Goal: Transaction & Acquisition: Purchase product/service

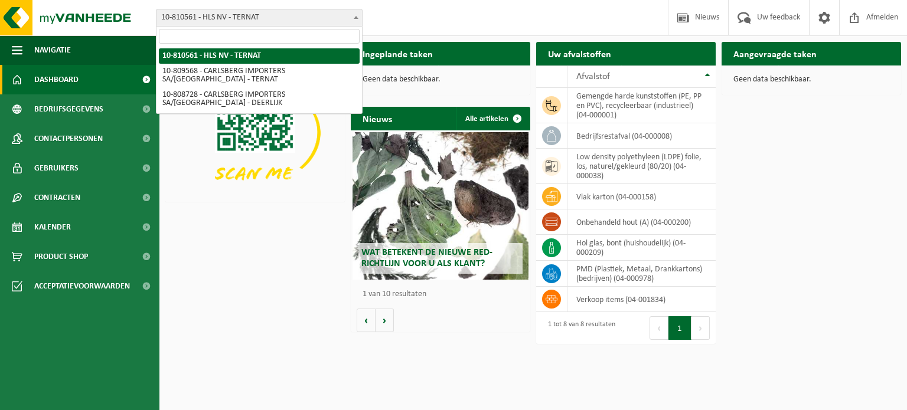
click at [302, 16] on span "10-810561 - HLS NV - TERNAT" at bounding box center [259, 17] width 206 height 17
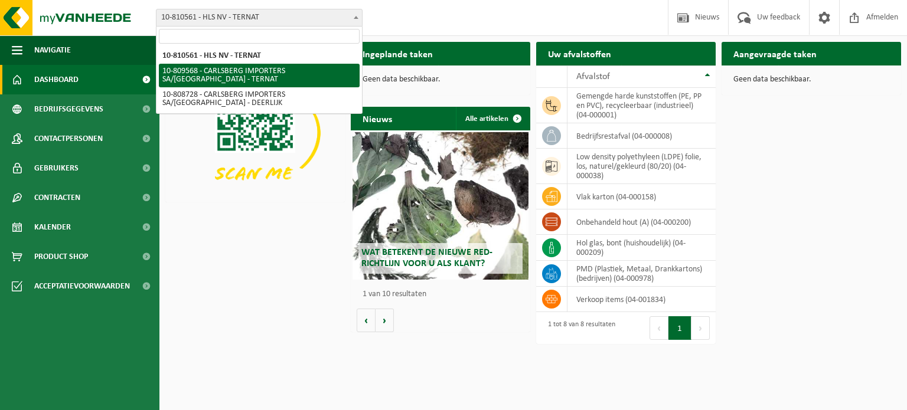
select select "121122"
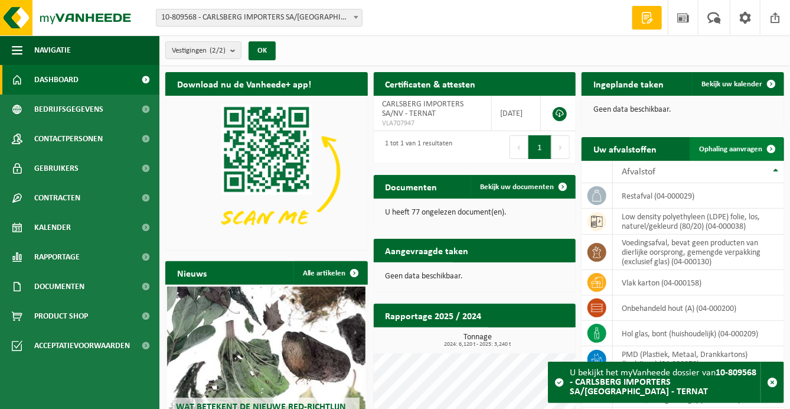
click at [743, 145] on span "Ophaling aanvragen" at bounding box center [730, 149] width 63 height 8
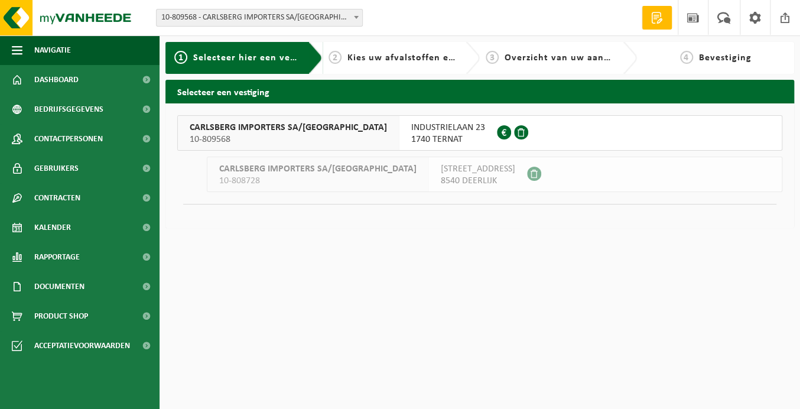
click at [411, 128] on span "INDUSTRIELAAN 23" at bounding box center [448, 128] width 74 height 12
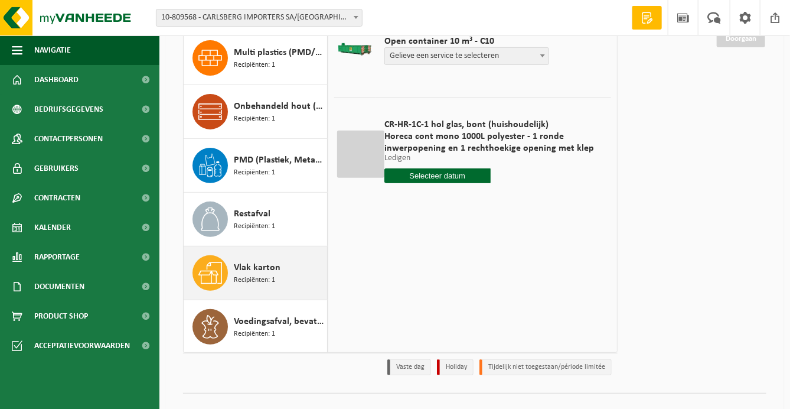
scroll to position [168, 0]
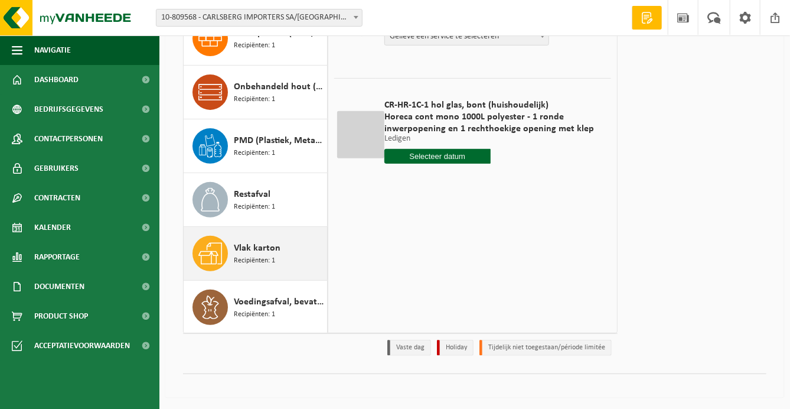
click at [272, 250] on span "Vlak karton" at bounding box center [257, 248] width 47 height 14
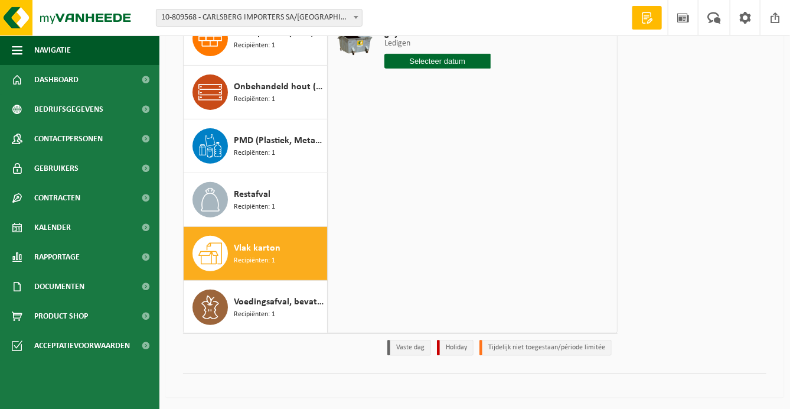
click at [458, 57] on input "text" at bounding box center [437, 61] width 106 height 15
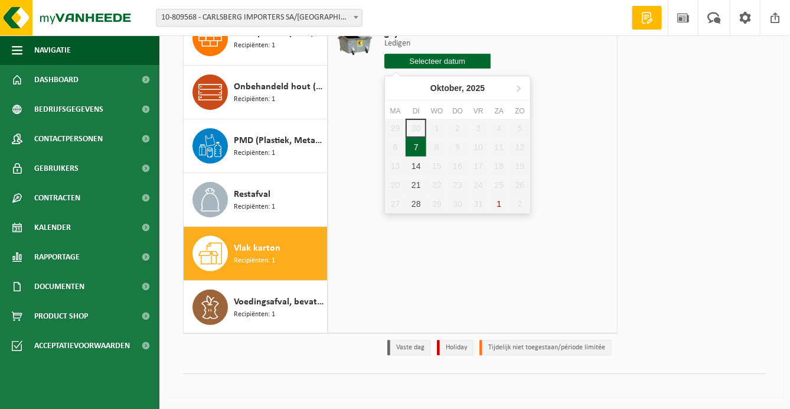
click at [416, 144] on div "7" at bounding box center [416, 147] width 21 height 19
type input "Van [DATE]"
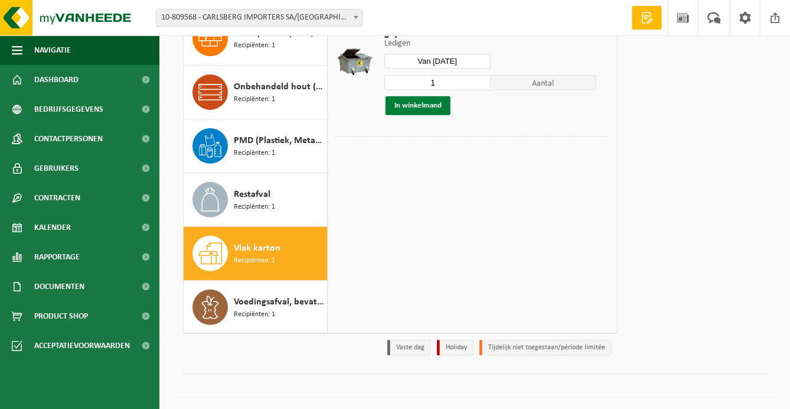
click at [418, 106] on button "In winkelmand" at bounding box center [418, 105] width 65 height 19
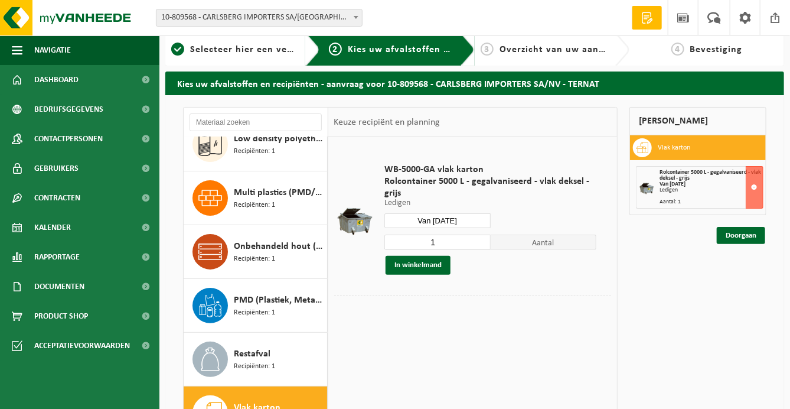
scroll to position [0, 0]
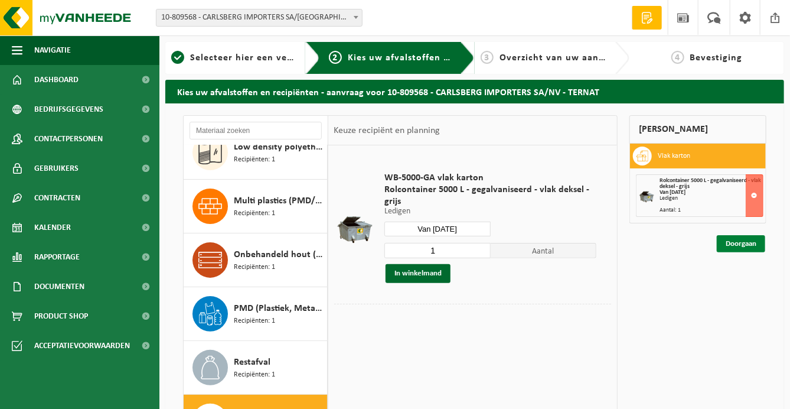
click at [744, 240] on link "Doorgaan" at bounding box center [741, 243] width 48 height 17
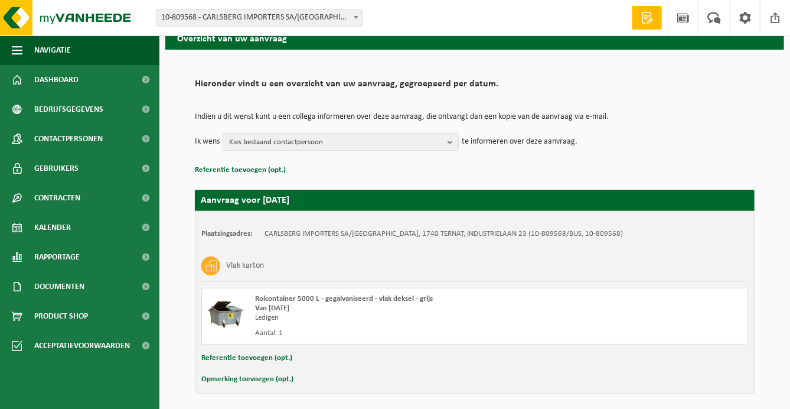
scroll to position [97, 0]
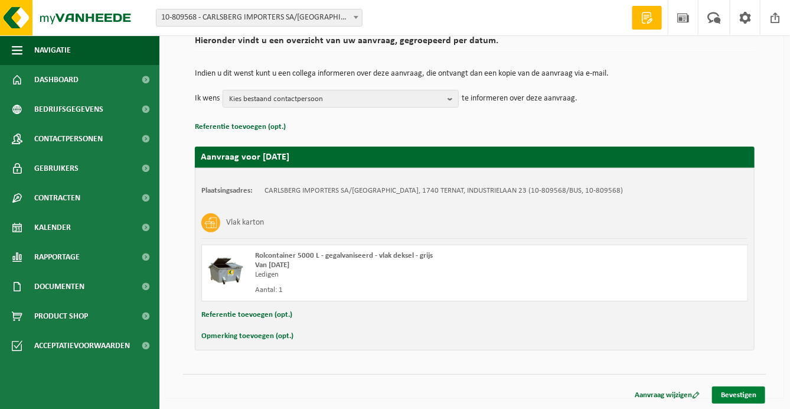
click at [735, 390] on link "Bevestigen" at bounding box center [738, 394] width 53 height 17
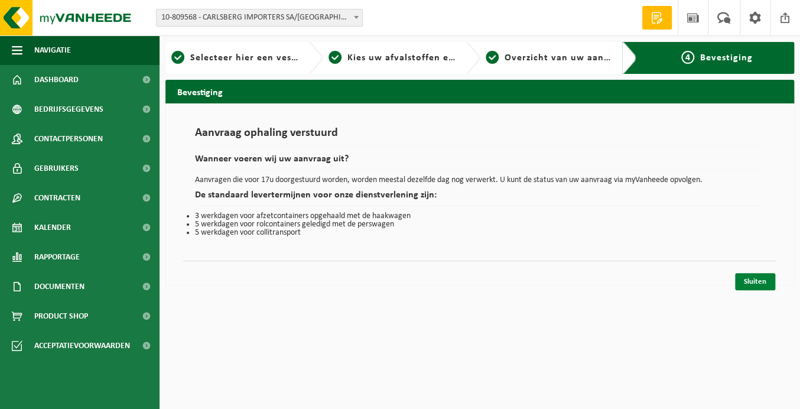
click at [745, 282] on link "Sluiten" at bounding box center [755, 281] width 40 height 17
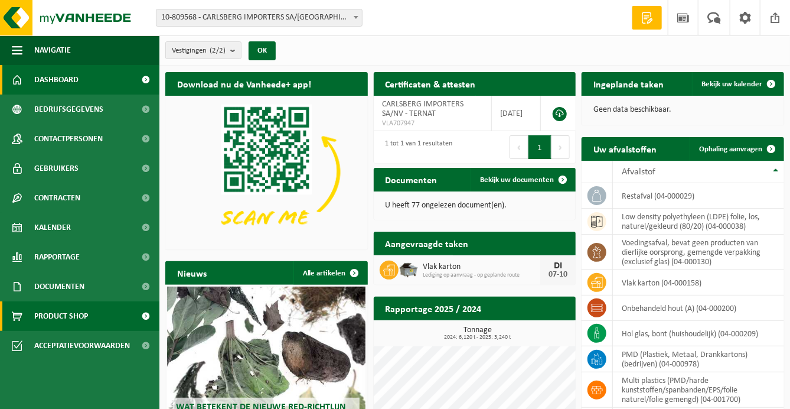
click at [61, 314] on span "Product Shop" at bounding box center [61, 316] width 54 height 30
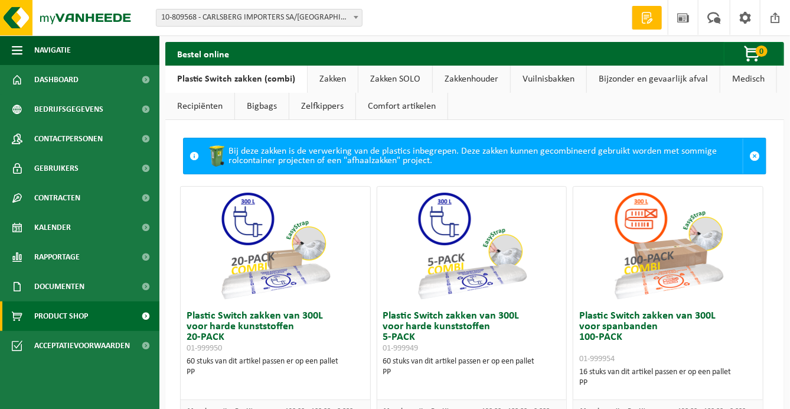
drag, startPoint x: 335, startPoint y: 73, endPoint x: 344, endPoint y: 74, distance: 8.4
click at [336, 73] on link "Zakken" at bounding box center [333, 79] width 50 height 27
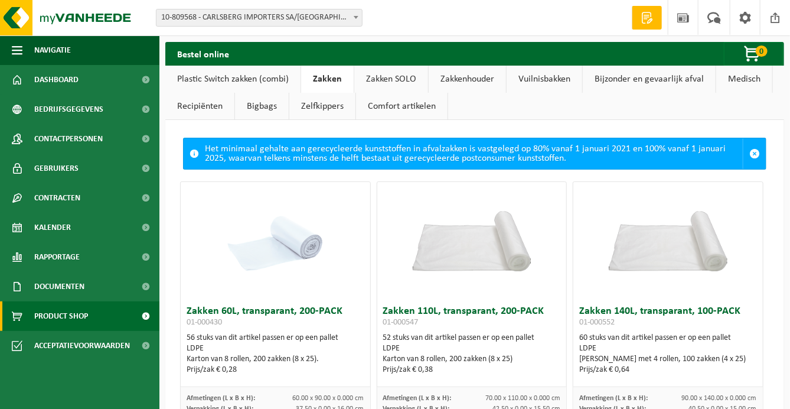
click at [402, 76] on link "Zakken SOLO" at bounding box center [391, 79] width 74 height 27
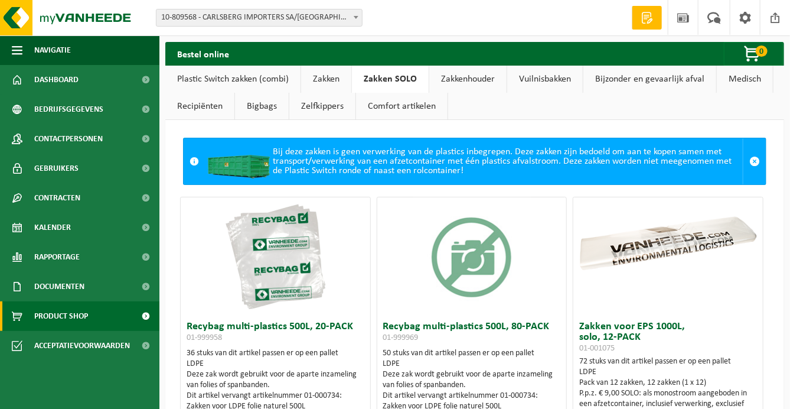
click at [456, 76] on link "Zakkenhouder" at bounding box center [467, 79] width 77 height 27
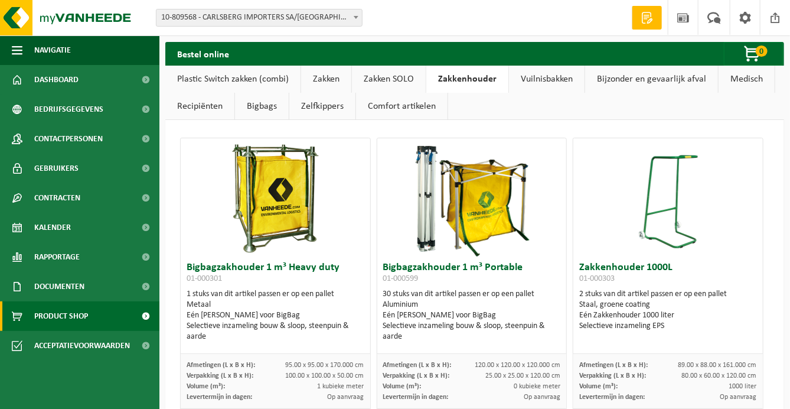
click at [541, 72] on link "Vuilnisbakken" at bounding box center [547, 79] width 76 height 27
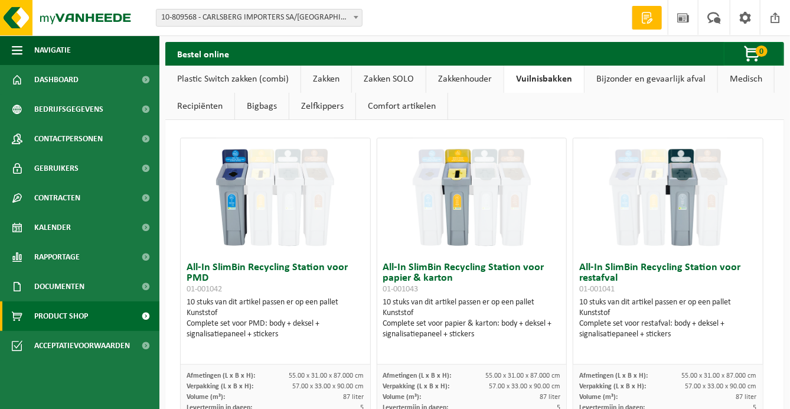
click at [680, 74] on link "Bijzonder en gevaarlijk afval" at bounding box center [651, 79] width 133 height 27
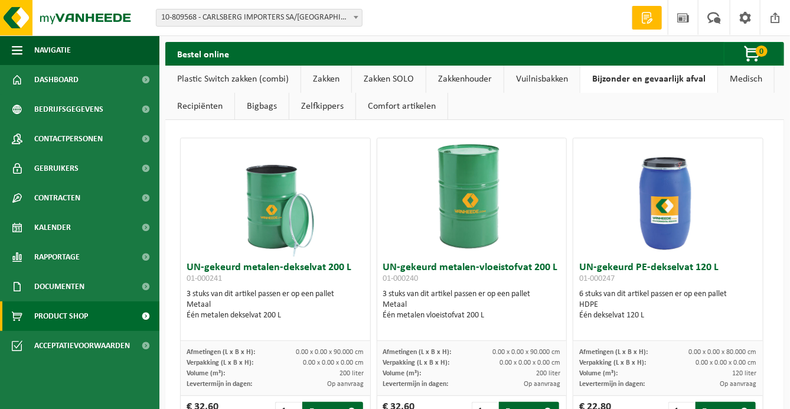
click at [328, 75] on link "Zakken" at bounding box center [326, 79] width 50 height 27
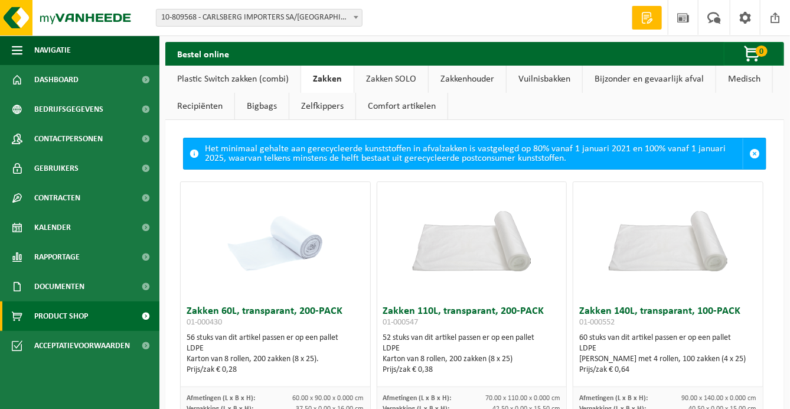
click at [246, 79] on link "Plastic Switch zakken (combi)" at bounding box center [232, 79] width 135 height 27
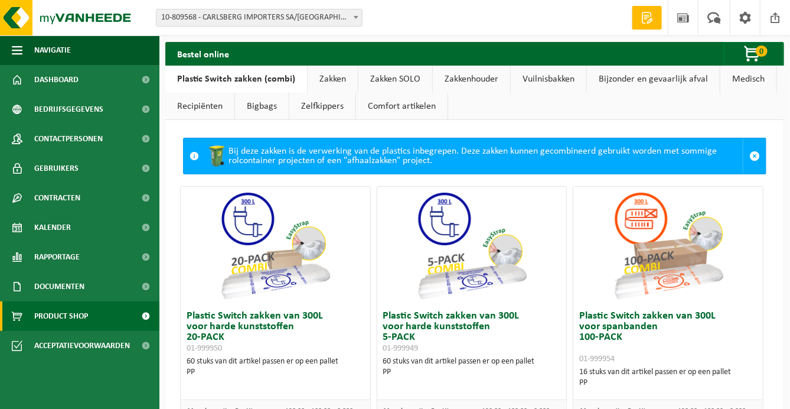
click at [267, 107] on link "Bigbags" at bounding box center [262, 106] width 54 height 27
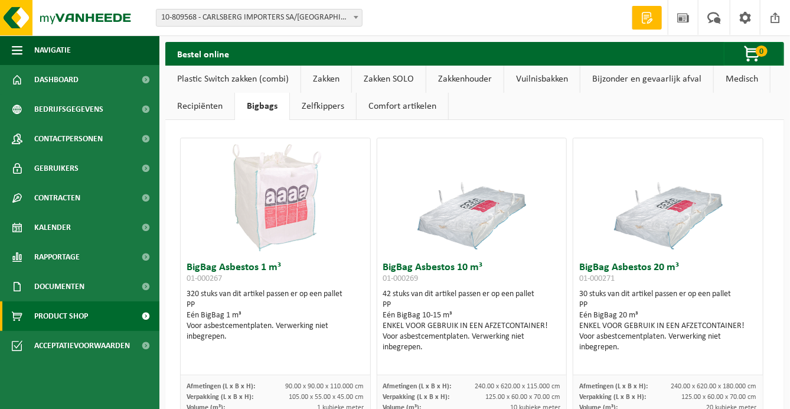
click at [644, 82] on link "Bijzonder en gevaarlijk afval" at bounding box center [646, 79] width 133 height 27
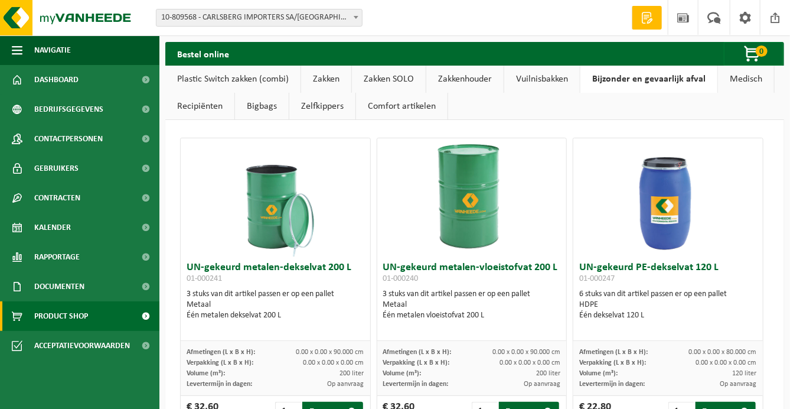
click at [219, 80] on link "Plastic Switch zakken (combi)" at bounding box center [232, 79] width 135 height 27
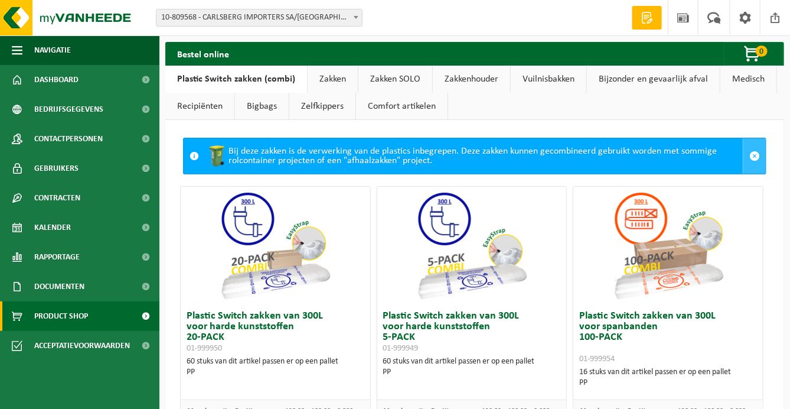
click at [749, 153] on span at bounding box center [754, 156] width 11 height 11
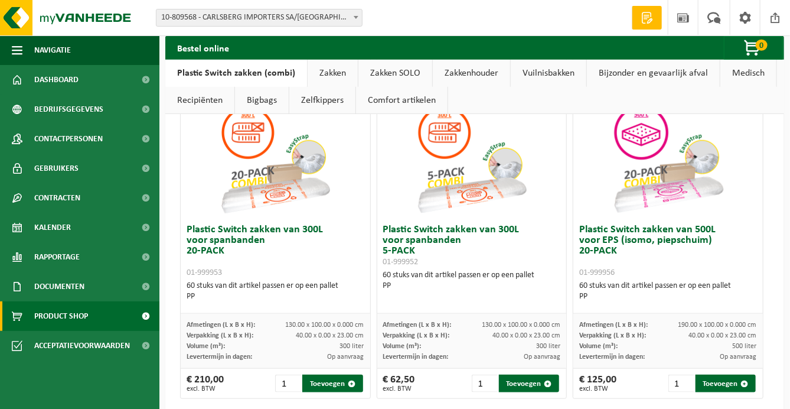
scroll to position [413, 0]
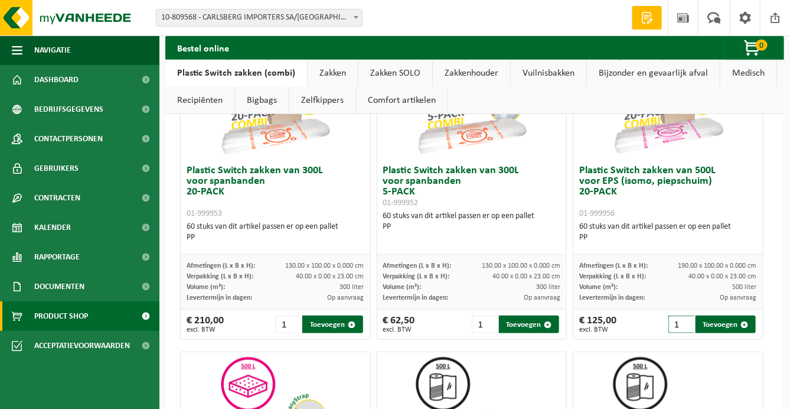
click at [668, 321] on input "1" at bounding box center [681, 324] width 26 height 18
click at [716, 325] on button "Toevoegen" at bounding box center [726, 324] width 60 height 18
type input "1"
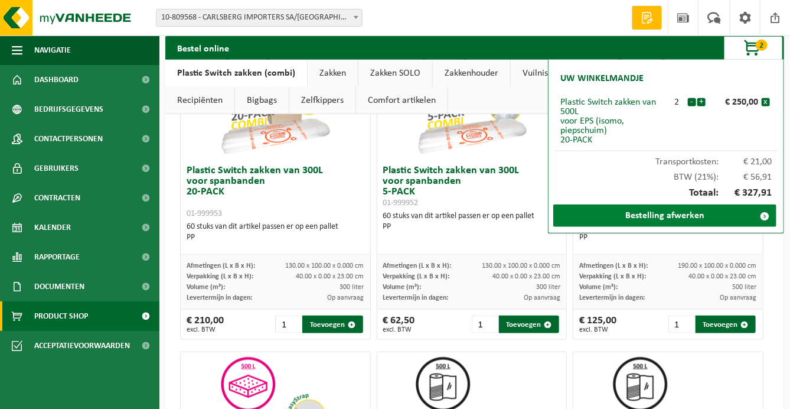
click at [673, 210] on link "Bestelling afwerken" at bounding box center [664, 215] width 223 height 22
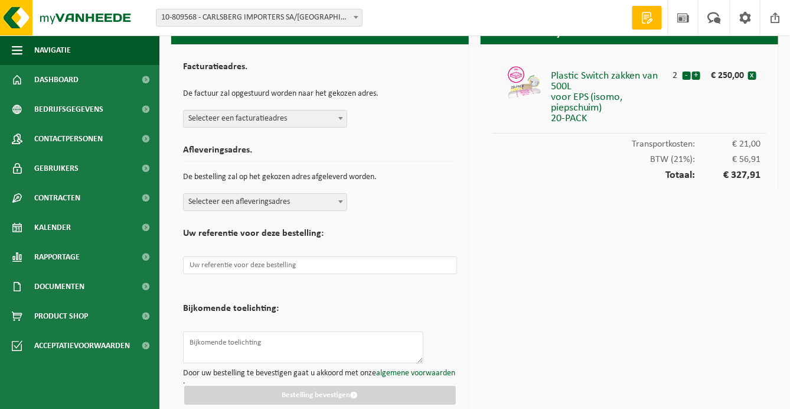
scroll to position [32, 0]
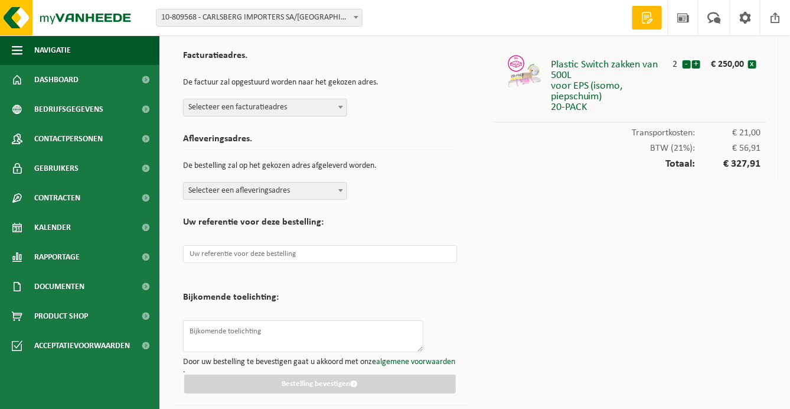
click at [312, 106] on span "Selecteer een facturatieadres" at bounding box center [265, 107] width 163 height 17
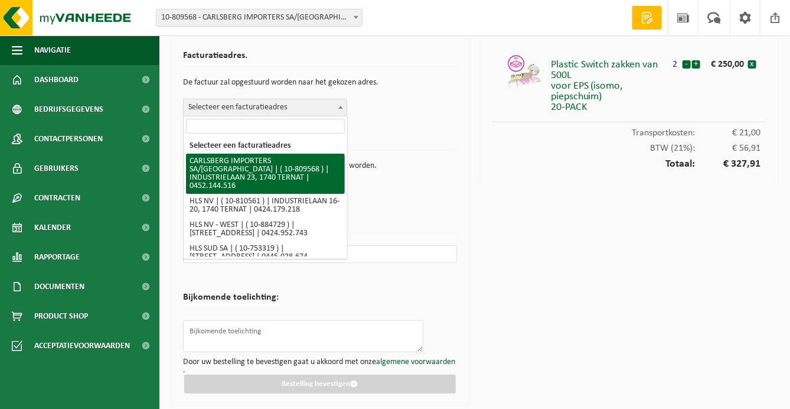
select select "121122"
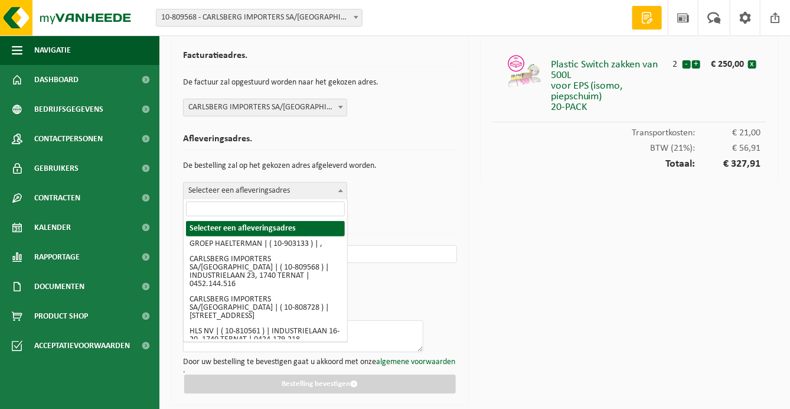
click at [302, 188] on span "Selecteer een afleveringsadres" at bounding box center [265, 190] width 163 height 17
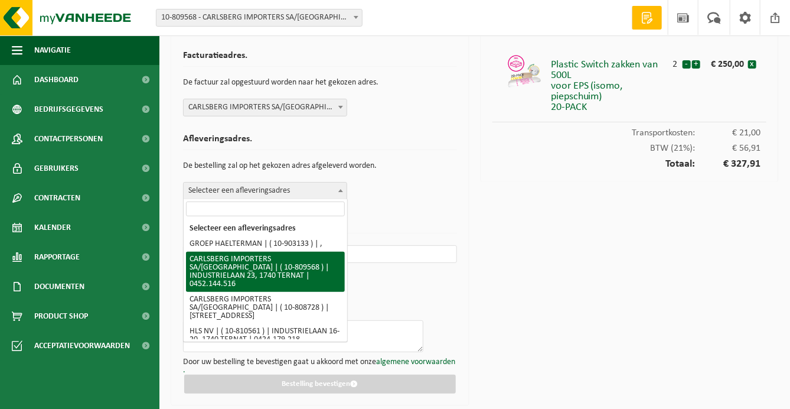
select select "121122"
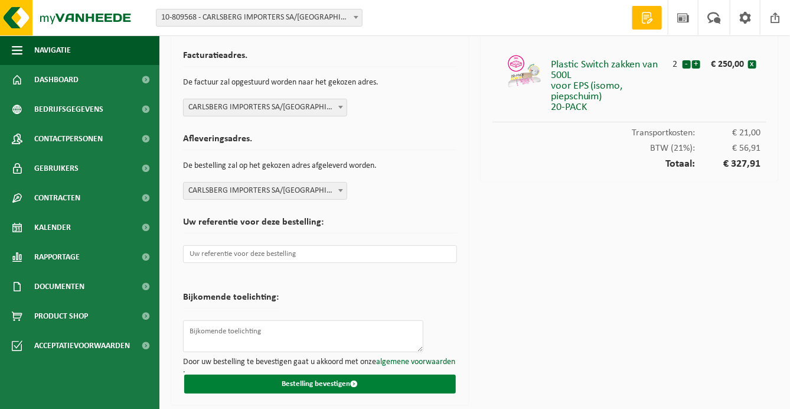
click at [316, 380] on button "Bestelling bevestigen" at bounding box center [320, 383] width 272 height 19
